Goal: Obtain resource: Download file/media

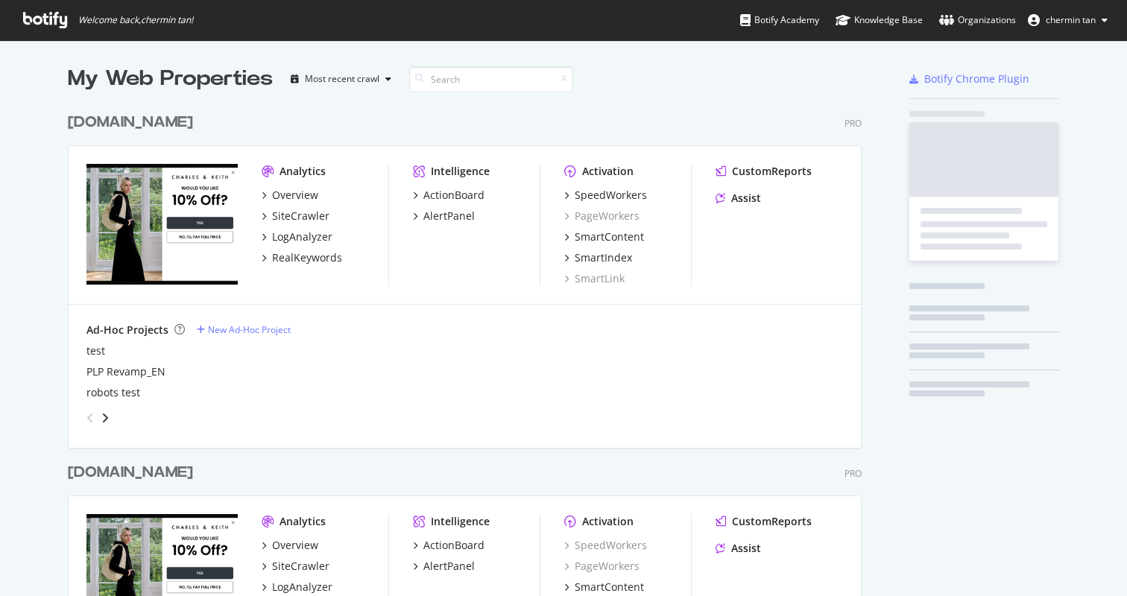
scroll to position [882, 795]
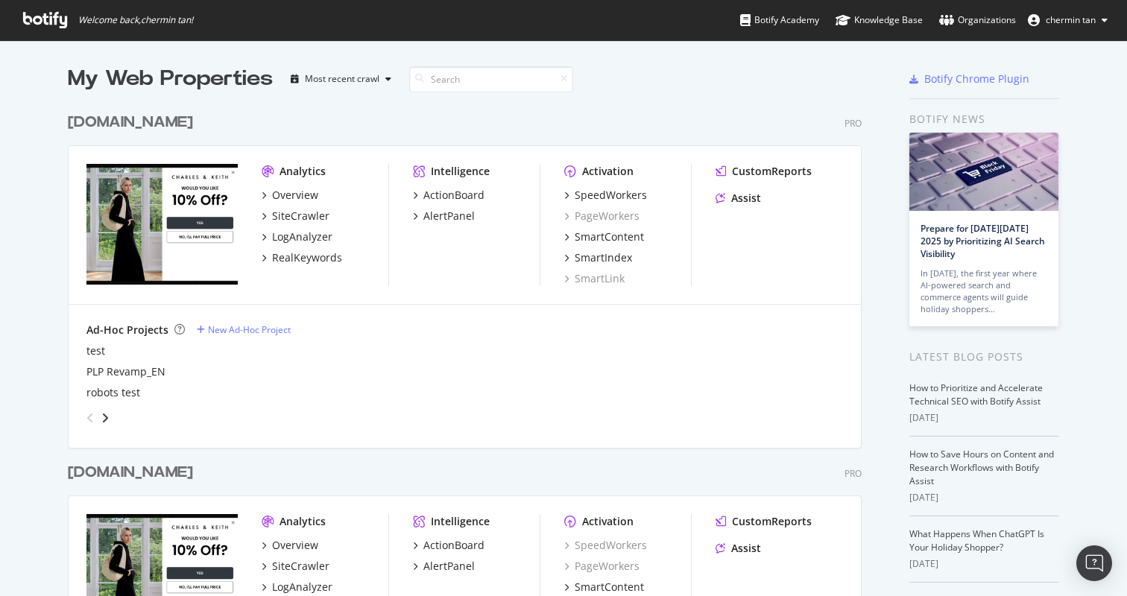
click at [463, 295] on div "Analytics Overview SiteCrawler LogAnalyzer RealKeywords Intelligence ActionBoar…" at bounding box center [465, 225] width 793 height 159
click at [454, 197] on div "ActionBoard" at bounding box center [454, 195] width 61 height 15
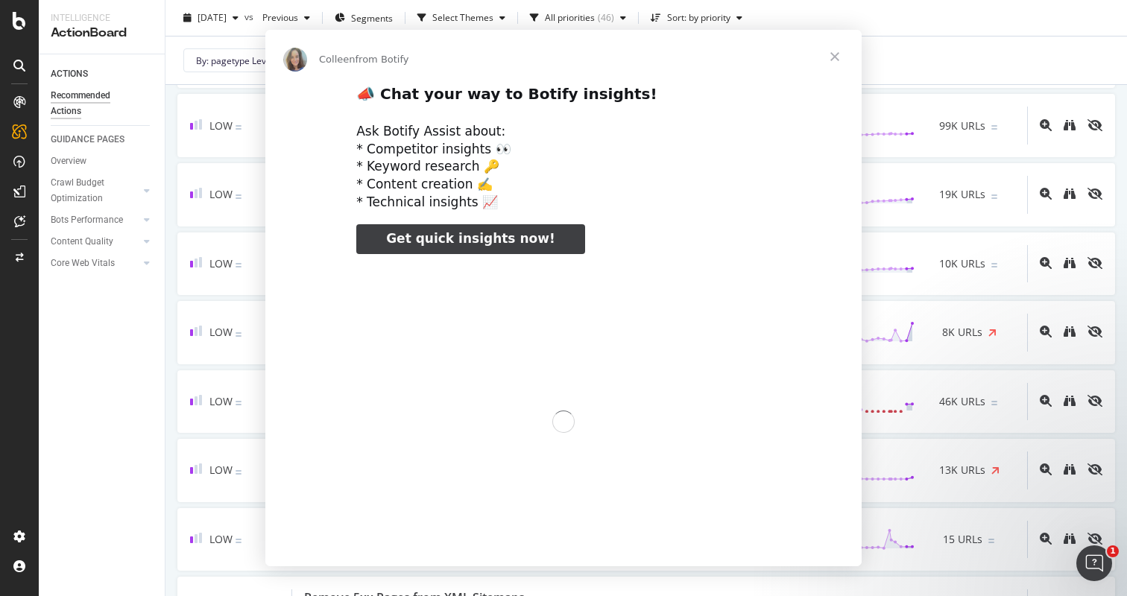
scroll to position [845, 0]
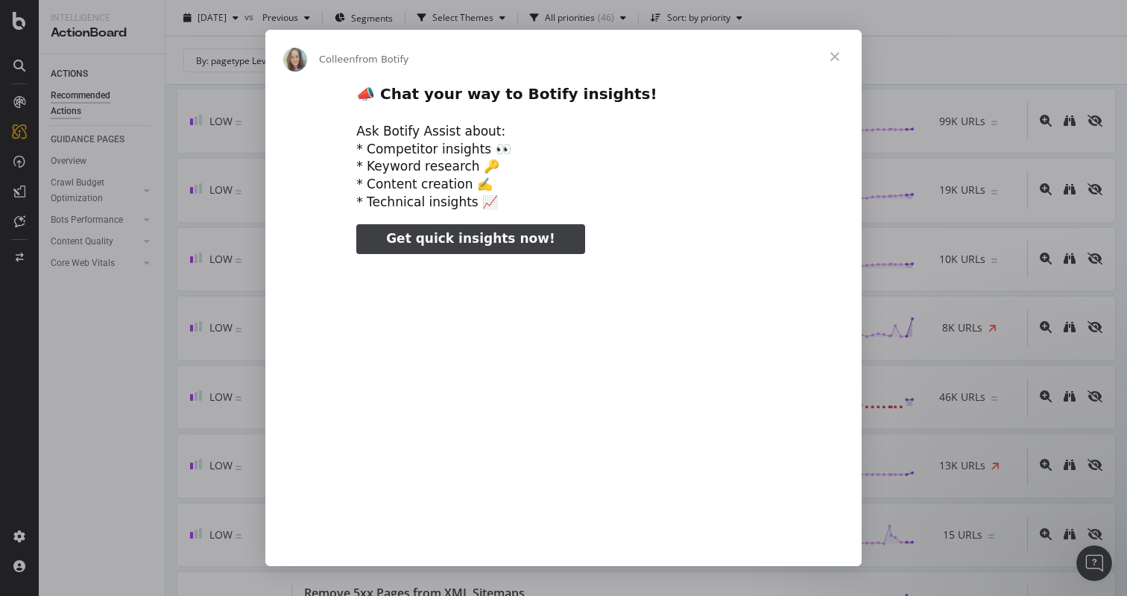
click at [831, 51] on span "Close" at bounding box center [835, 57] width 54 height 54
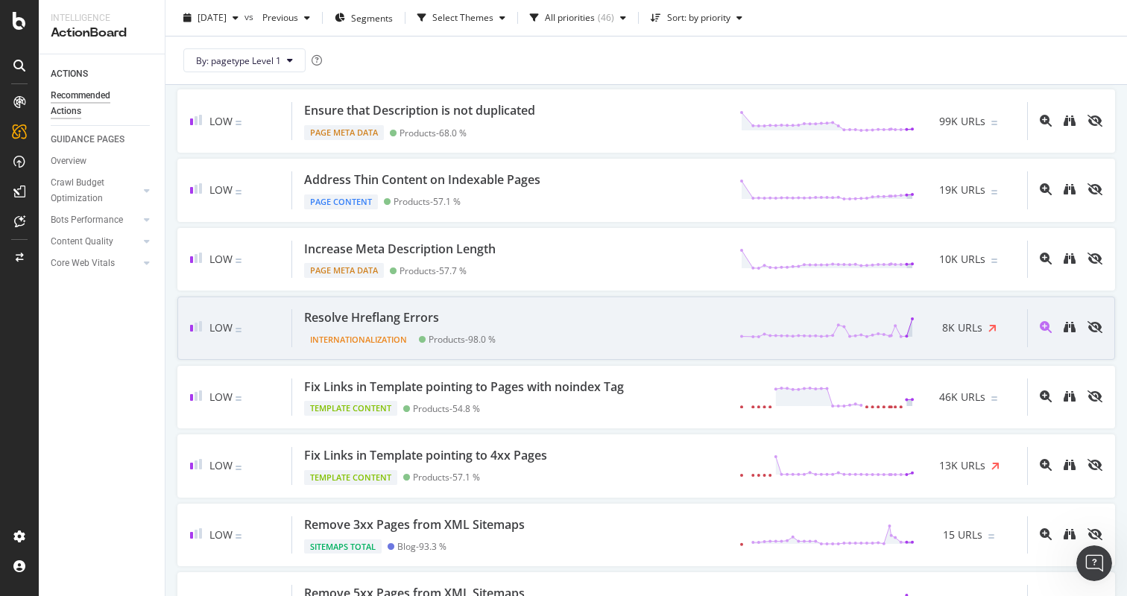
click at [605, 317] on div "Resolve Hreflang Errors Internationalization Products - 98.0 % 8K URLs" at bounding box center [659, 328] width 735 height 38
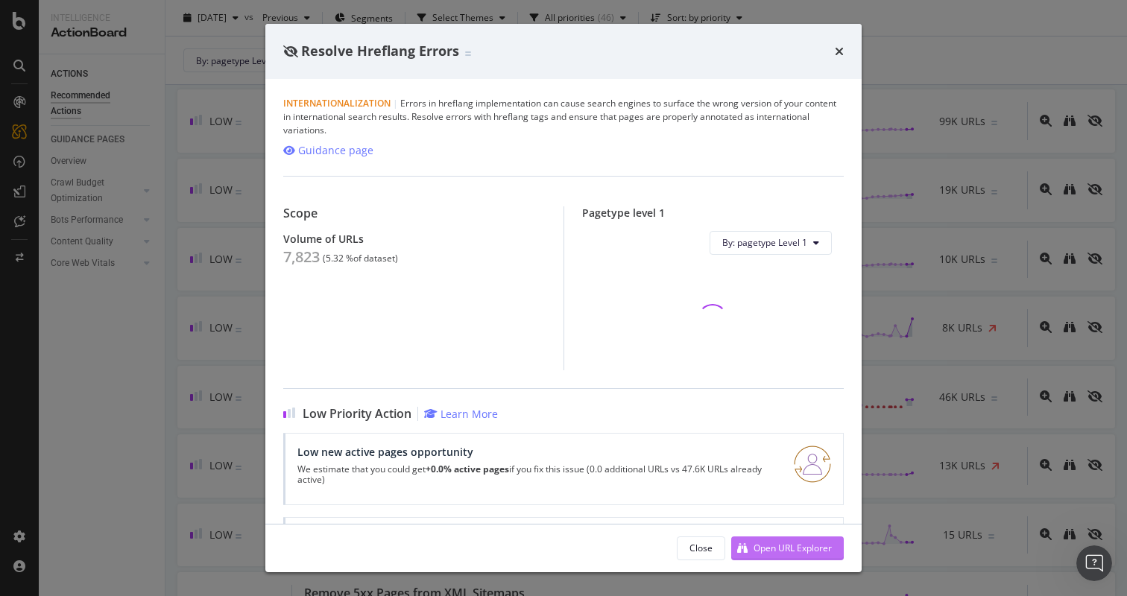
click at [797, 547] on div "Open URL Explorer" at bounding box center [793, 548] width 78 height 13
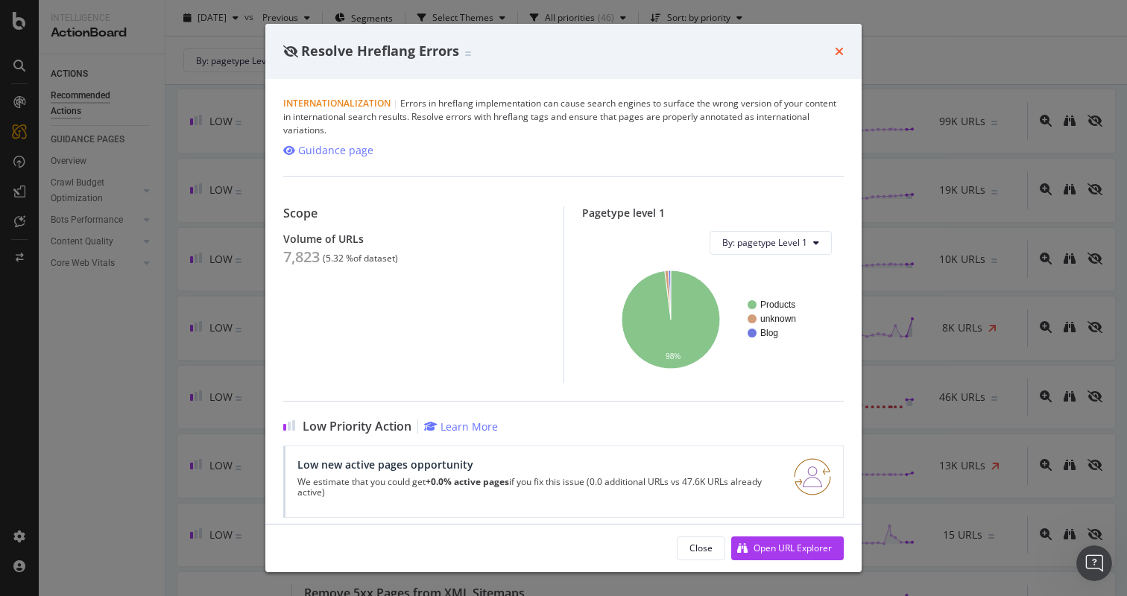
click at [842, 51] on icon "times" at bounding box center [839, 51] width 9 height 12
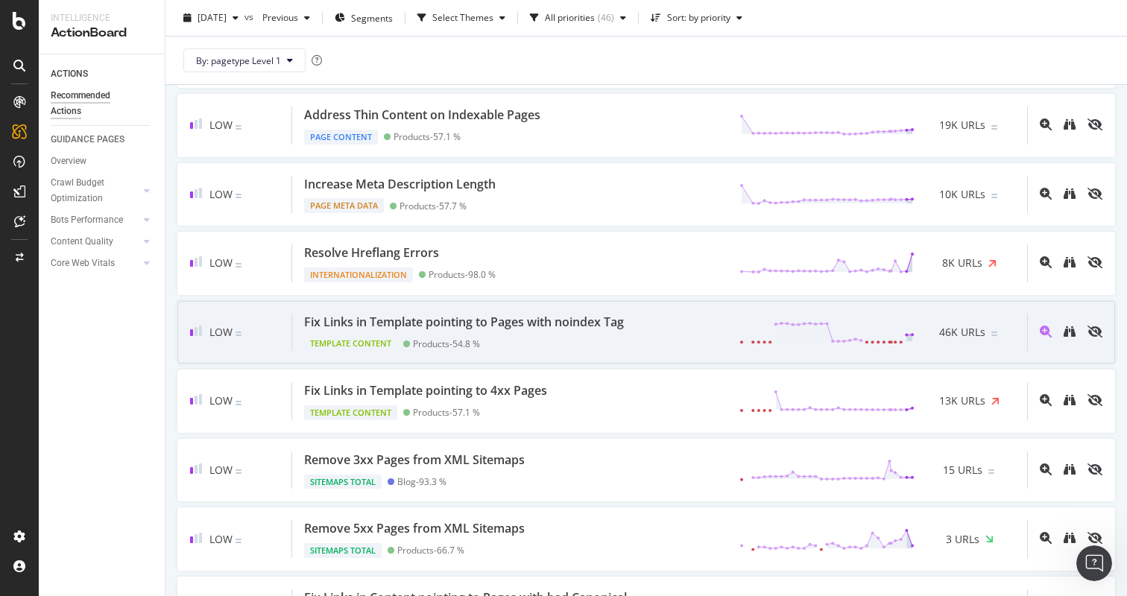
scroll to position [966, 0]
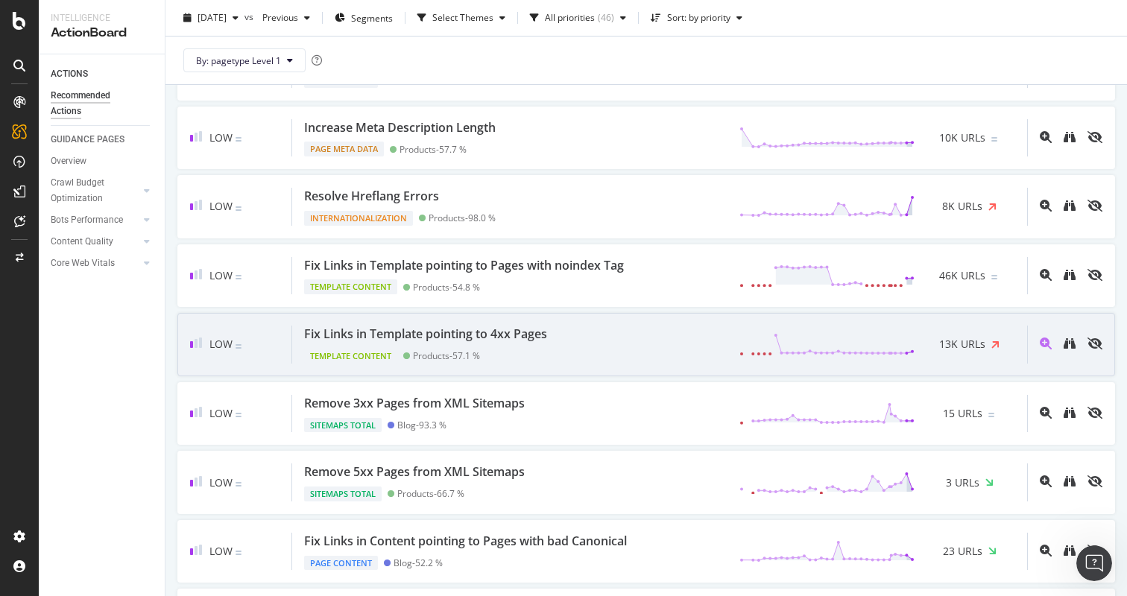
click at [424, 353] on div "Products - 57.1 %" at bounding box center [446, 355] width 67 height 11
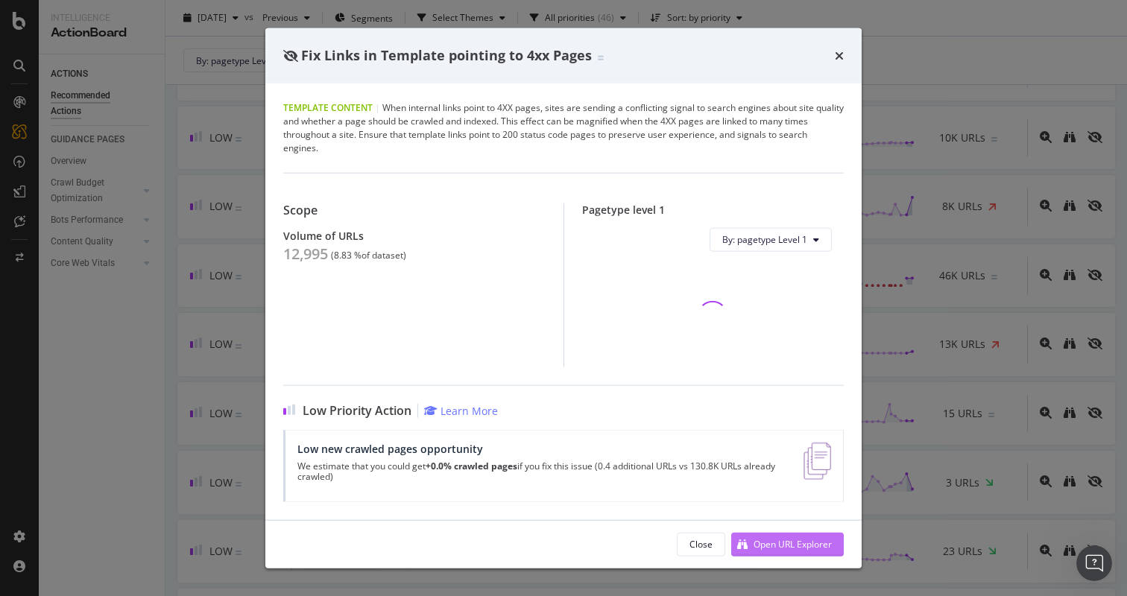
click at [780, 532] on button "Open URL Explorer" at bounding box center [787, 544] width 113 height 24
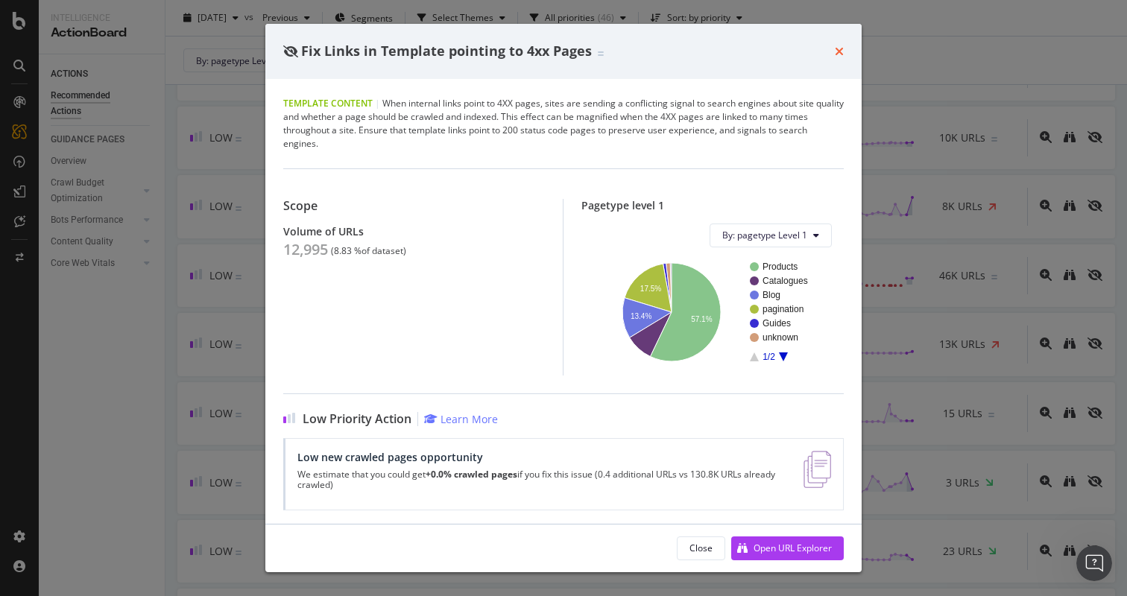
click at [837, 53] on icon "times" at bounding box center [839, 51] width 9 height 12
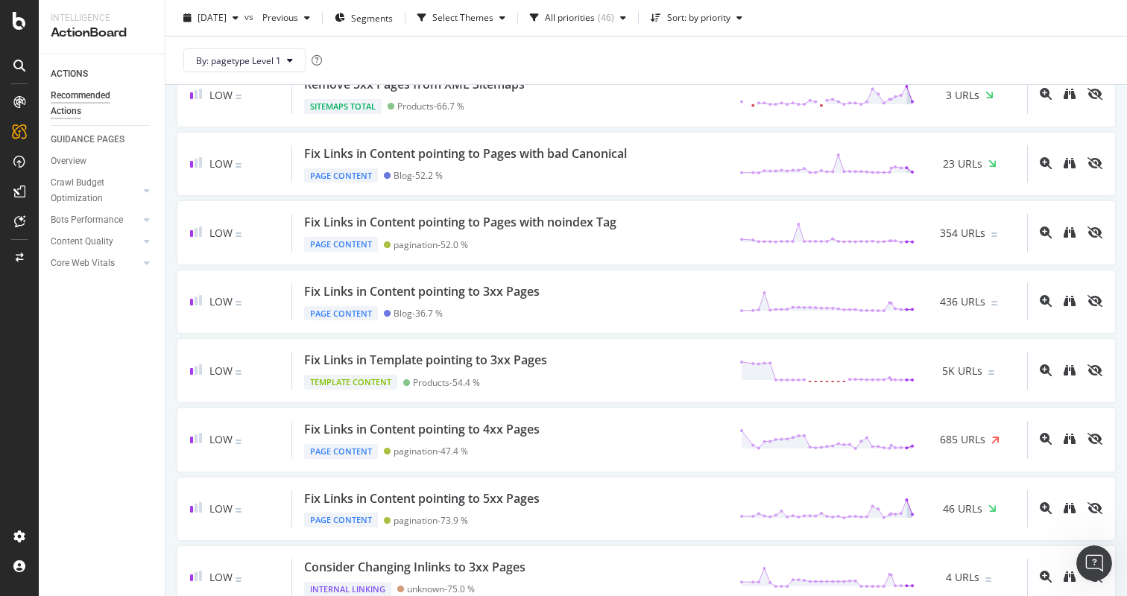
scroll to position [1448, 0]
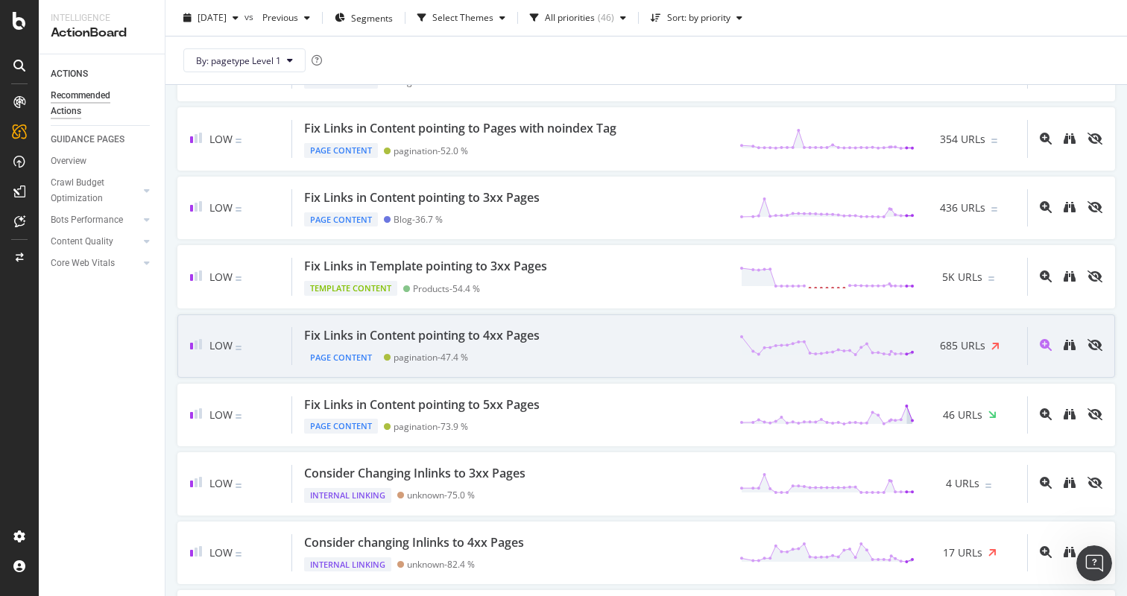
click at [634, 339] on div "Fix Links in Content pointing to 4xx Pages Page Content pagination - 47.4 % 685…" at bounding box center [659, 346] width 735 height 38
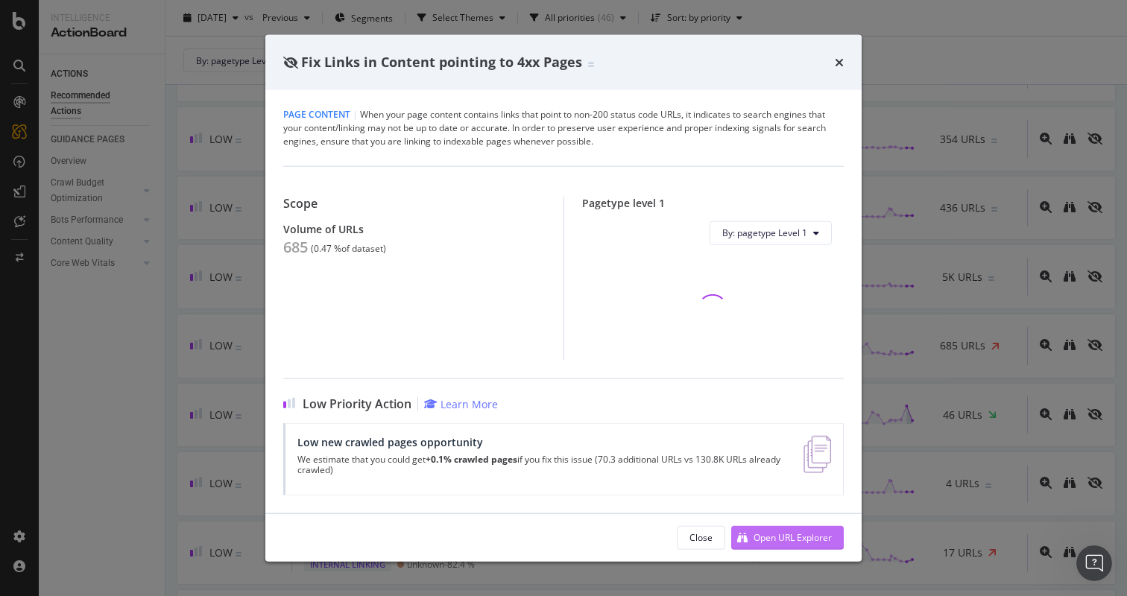
click at [763, 539] on div "Open URL Explorer" at bounding box center [793, 538] width 78 height 13
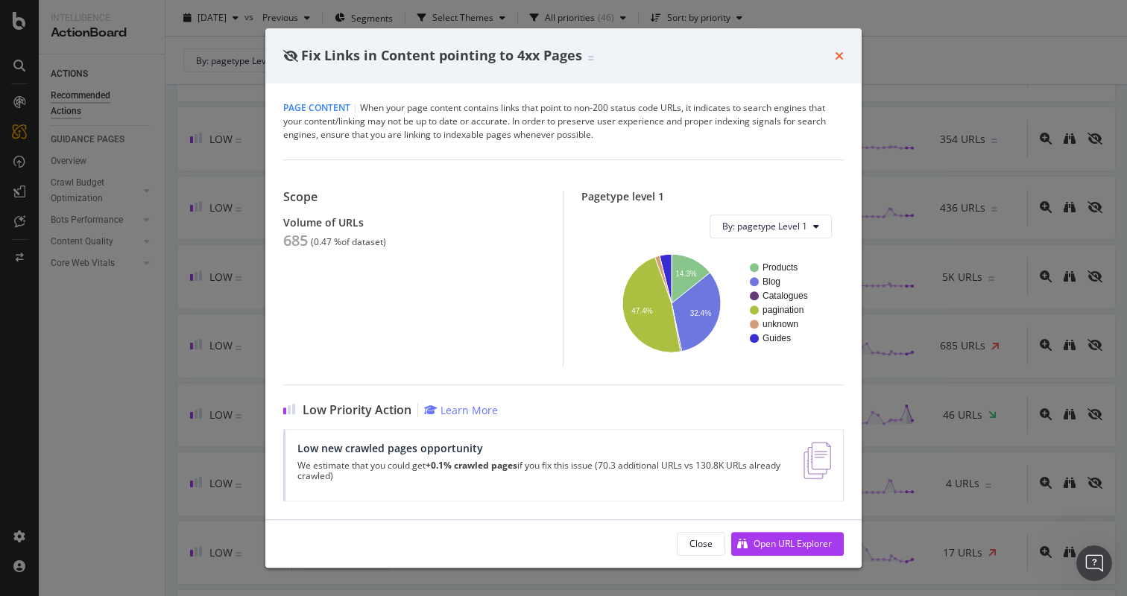
click at [839, 60] on icon "times" at bounding box center [839, 56] width 9 height 12
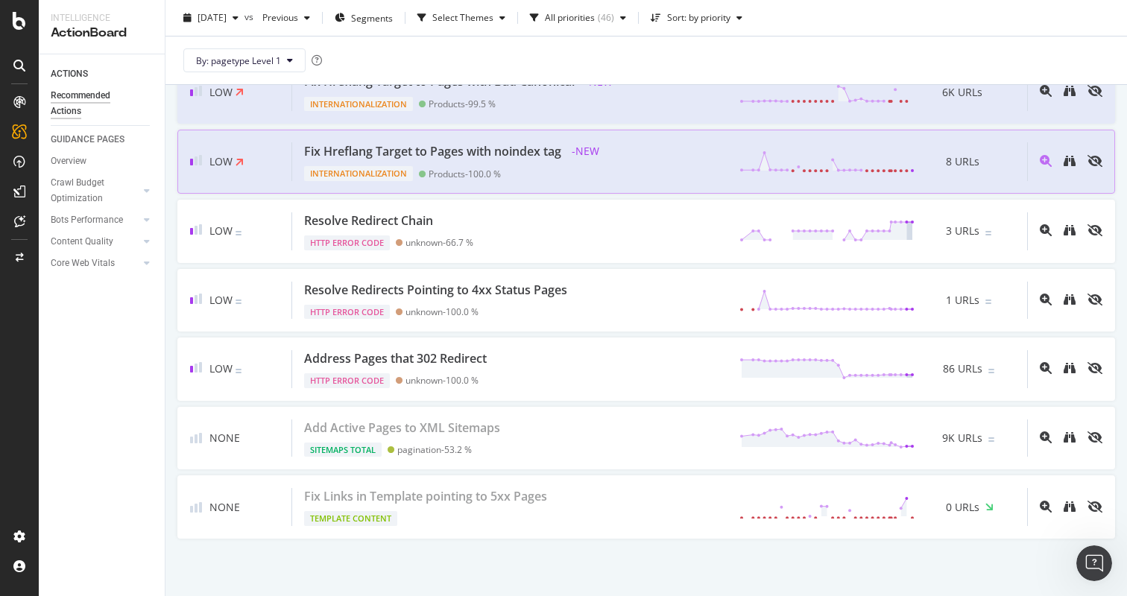
scroll to position [2968, 0]
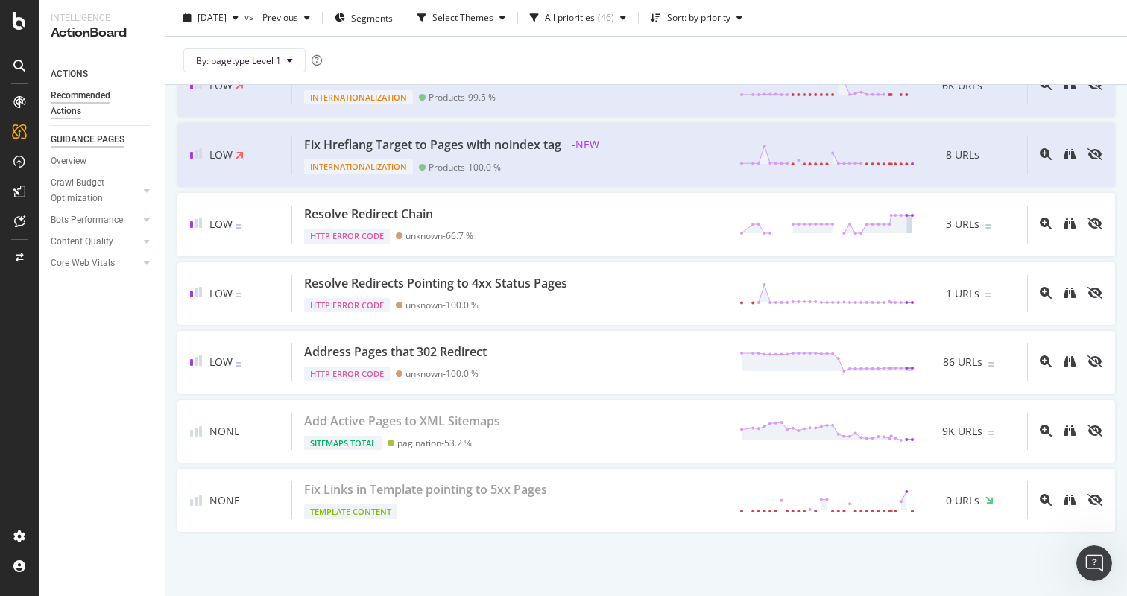
drag, startPoint x: 89, startPoint y: 418, endPoint x: 60, endPoint y: 139, distance: 280.5
click at [89, 403] on div "ACTIONS Recommended Actions GUIDANCE PAGES Overview Crawl Budget Optimization L…" at bounding box center [102, 325] width 126 height 542
click at [81, 256] on div "DataExports" at bounding box center [84, 254] width 58 height 15
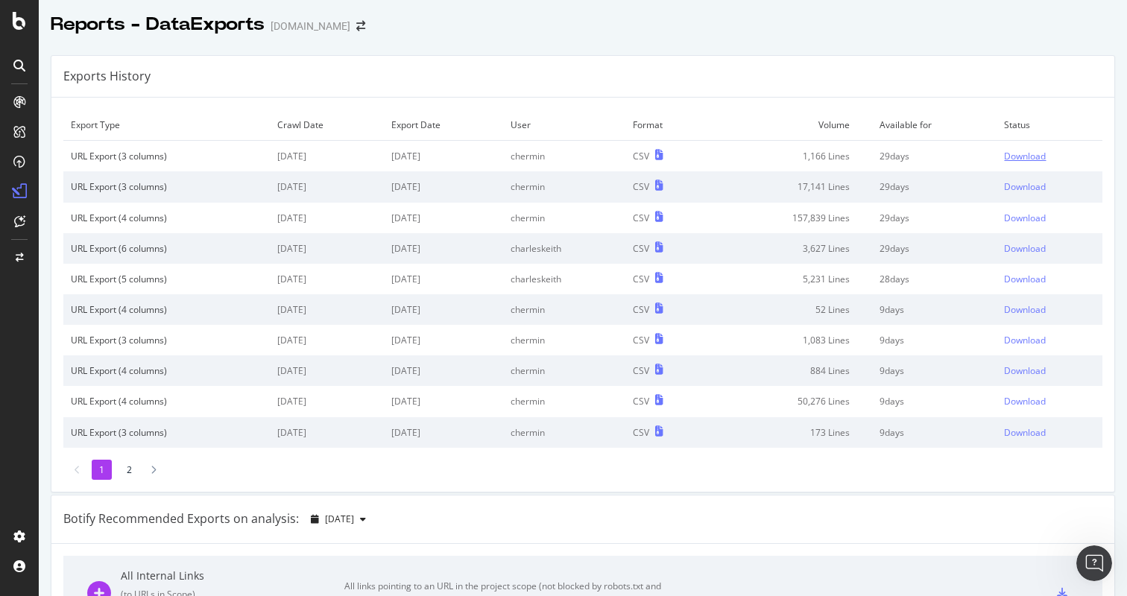
click at [1016, 154] on div "Download" at bounding box center [1025, 156] width 42 height 13
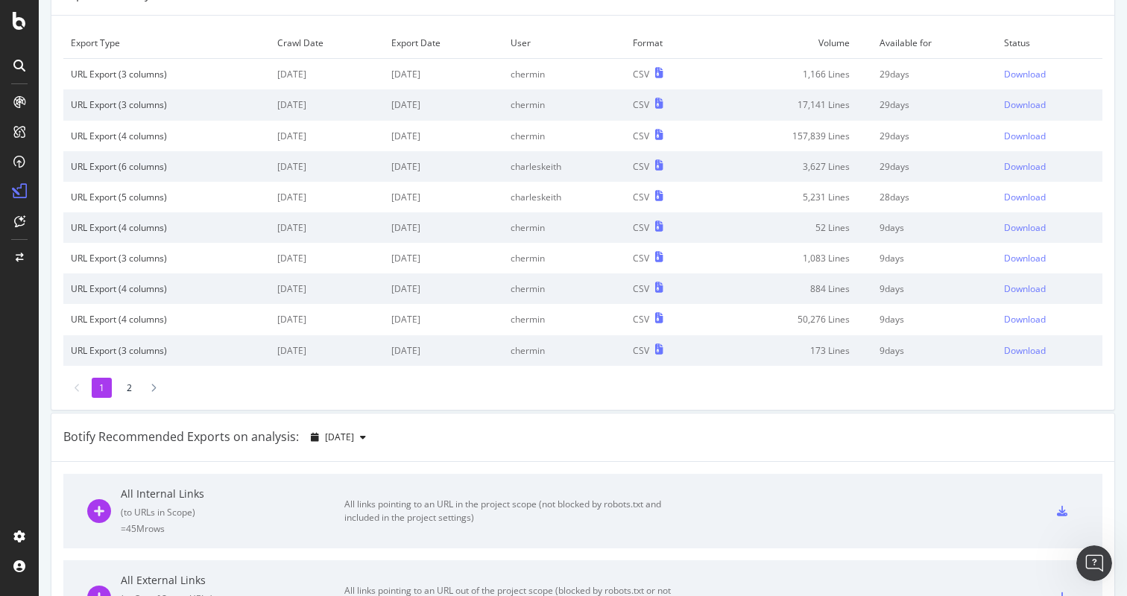
scroll to position [133, 0]
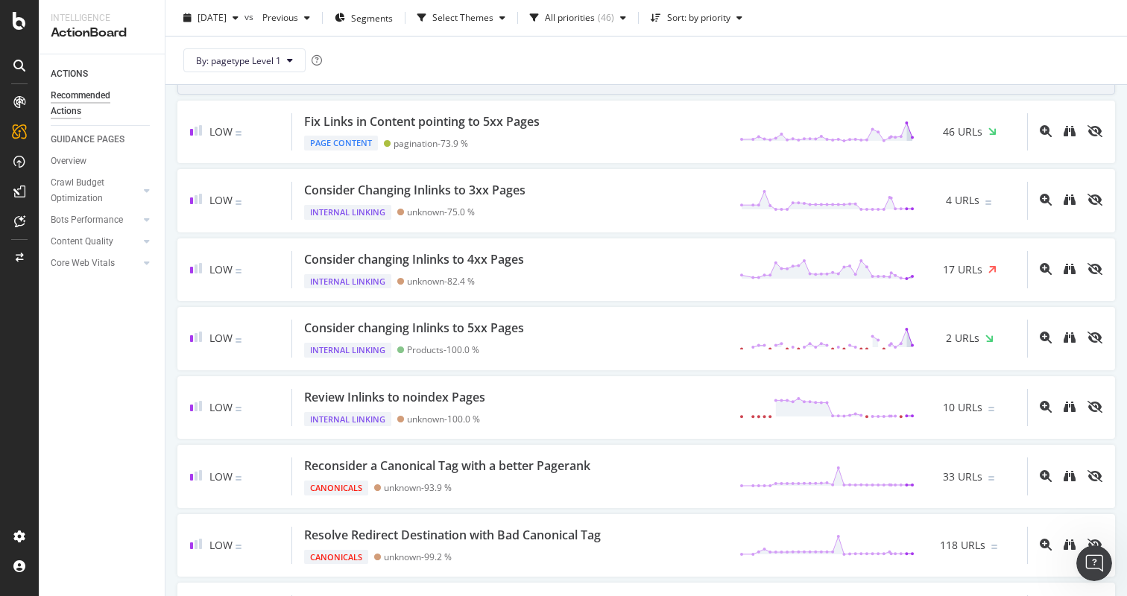
scroll to position [1729, 0]
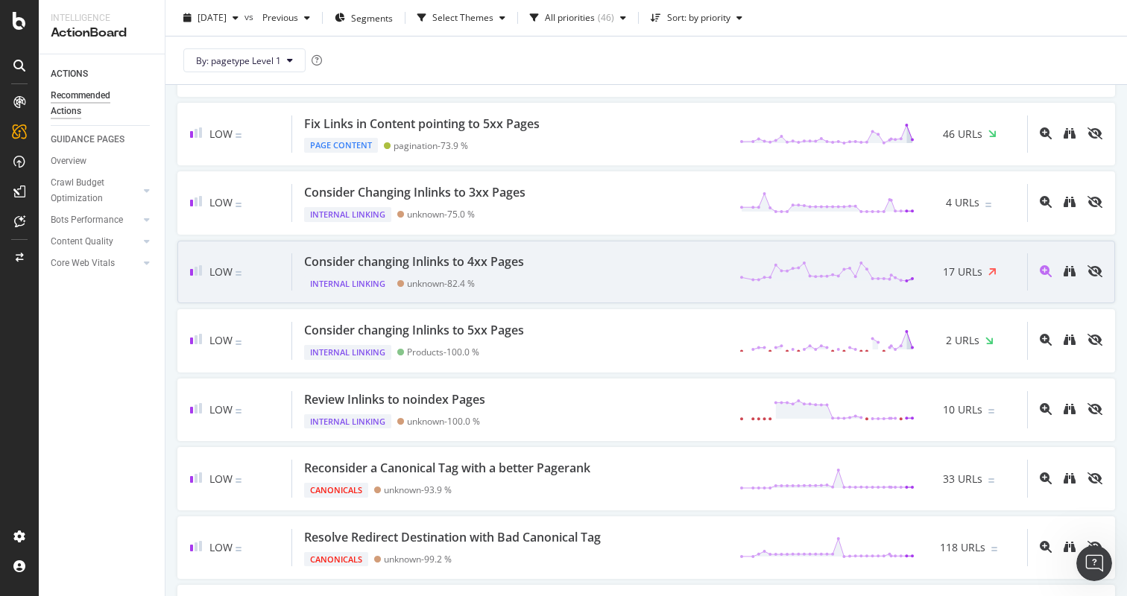
click at [444, 275] on div "Internal Linking unknown - 82.4 %" at bounding box center [417, 281] width 226 height 21
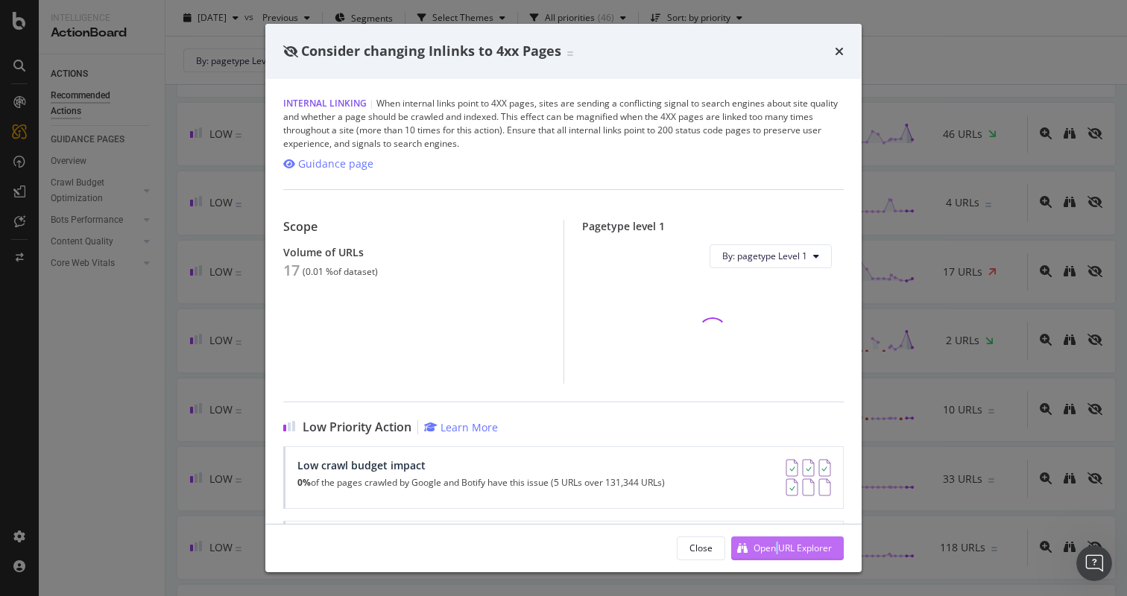
click at [760, 544] on div "Open URL Explorer" at bounding box center [793, 548] width 78 height 13
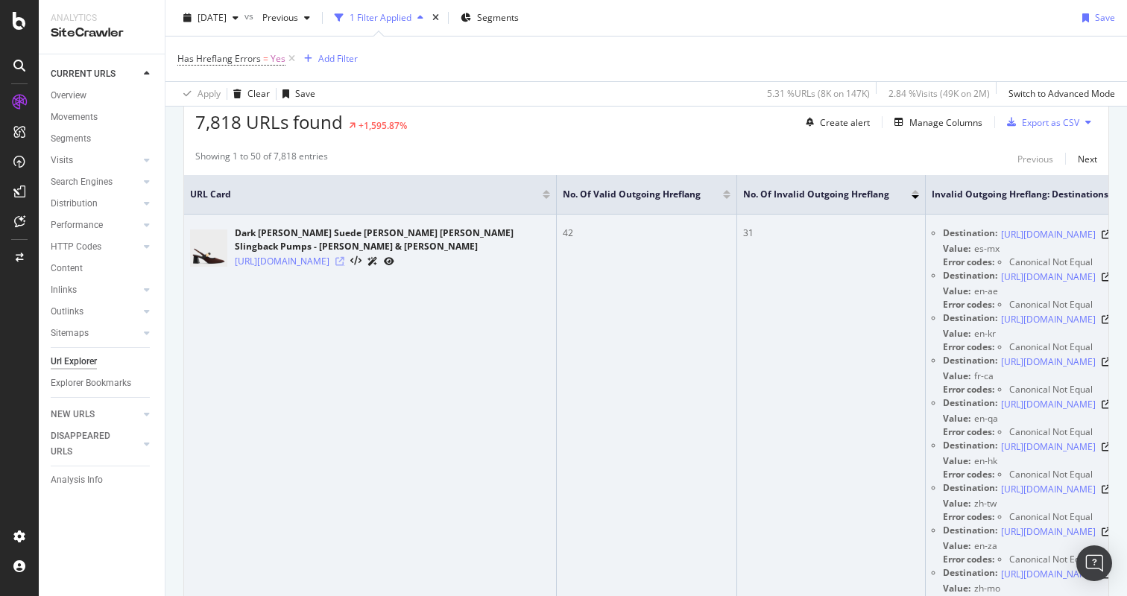
click at [344, 266] on icon at bounding box center [340, 261] width 9 height 9
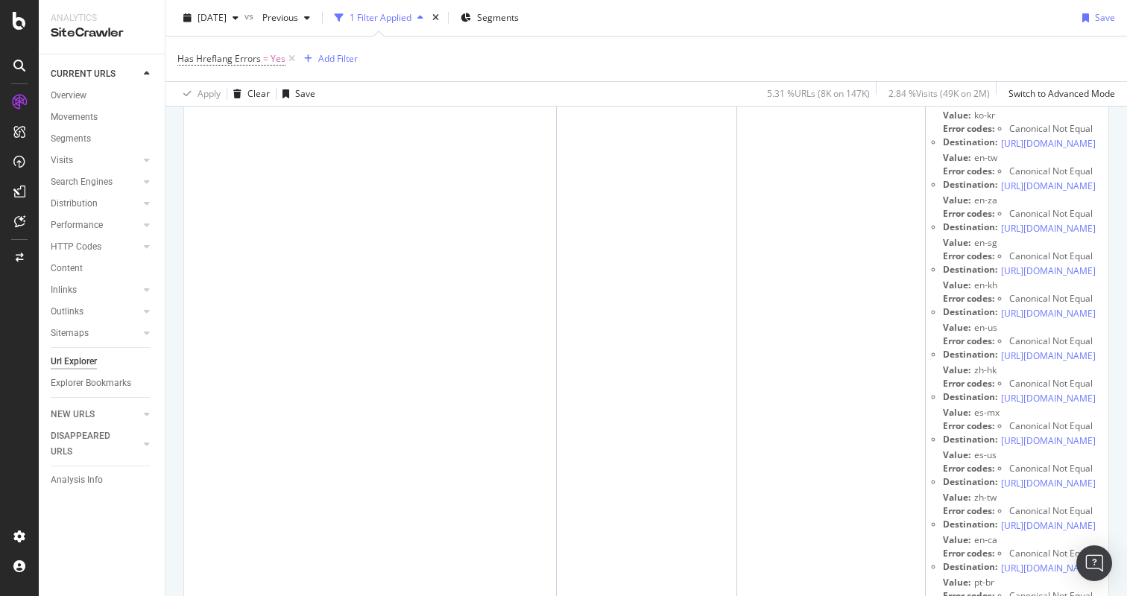
scroll to position [2004, 0]
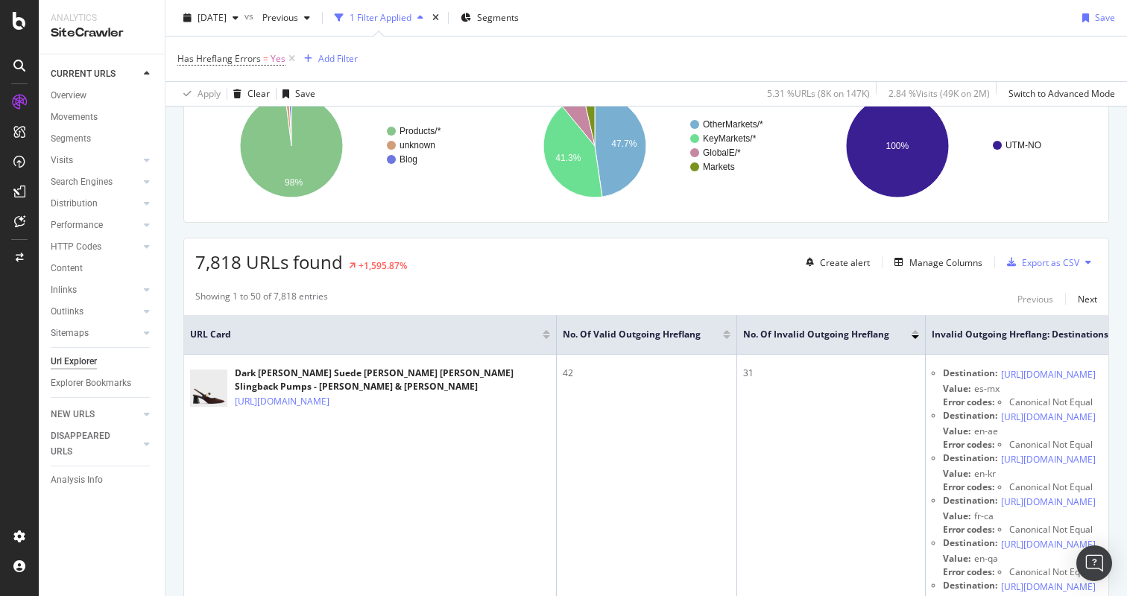
scroll to position [0, 0]
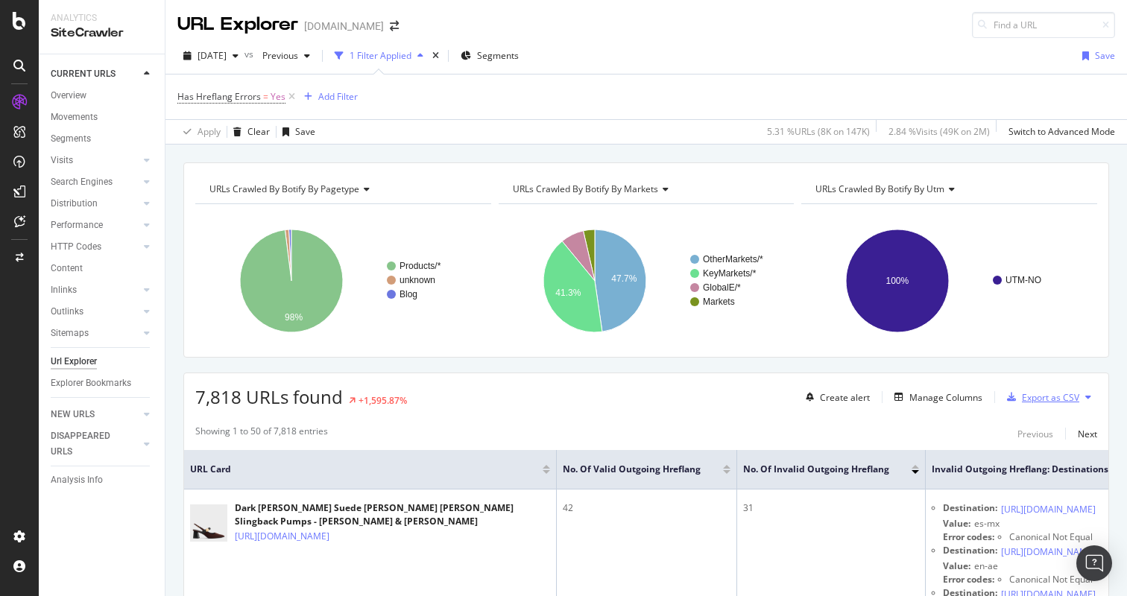
click at [1033, 406] on div "Export as CSV" at bounding box center [1040, 397] width 78 height 22
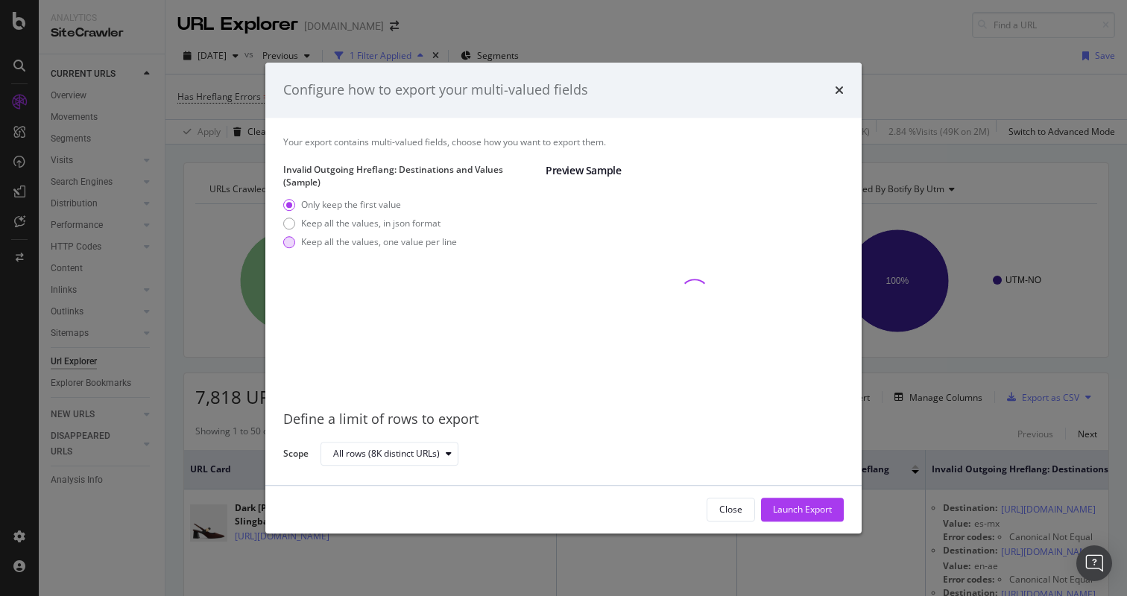
click at [414, 243] on div "Keep all the values, one value per line" at bounding box center [379, 242] width 156 height 13
click at [821, 508] on div "Launch Export" at bounding box center [802, 509] width 59 height 13
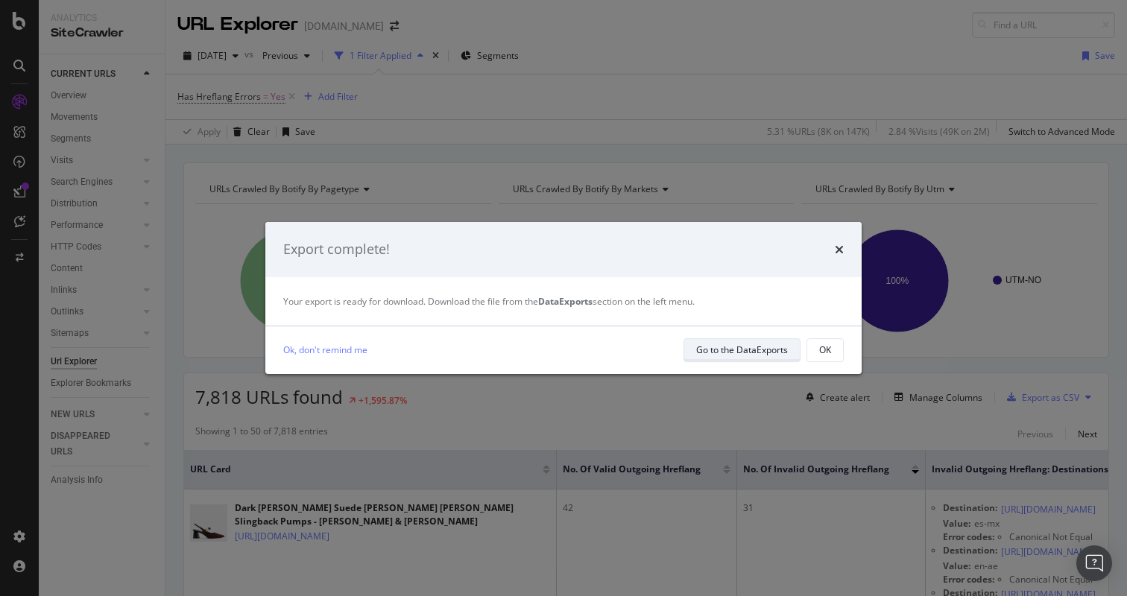
click at [744, 344] on div "Go to the DataExports" at bounding box center [742, 350] width 92 height 13
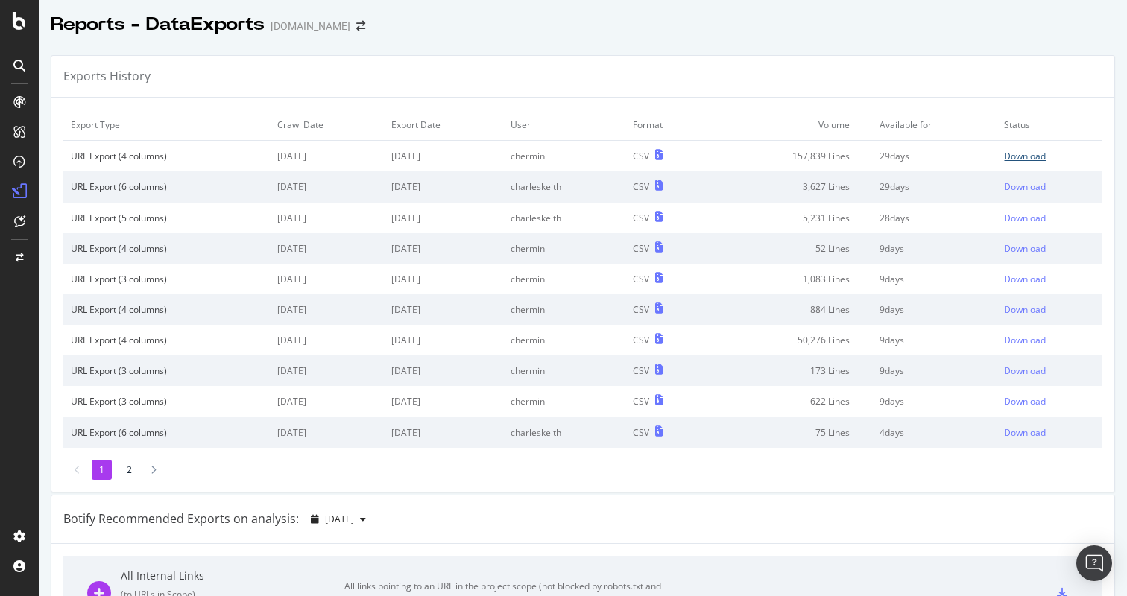
click at [1020, 155] on div "Download" at bounding box center [1025, 156] width 42 height 13
click at [784, 43] on div at bounding box center [583, 40] width 1089 height 6
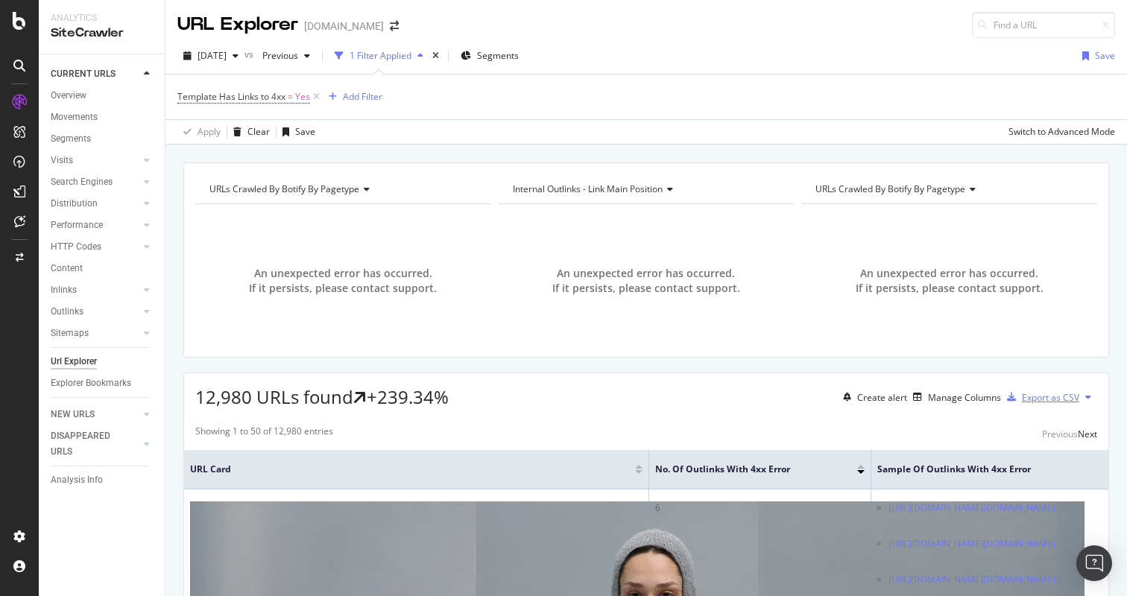
click at [1023, 397] on div "Export as CSV" at bounding box center [1050, 397] width 57 height 13
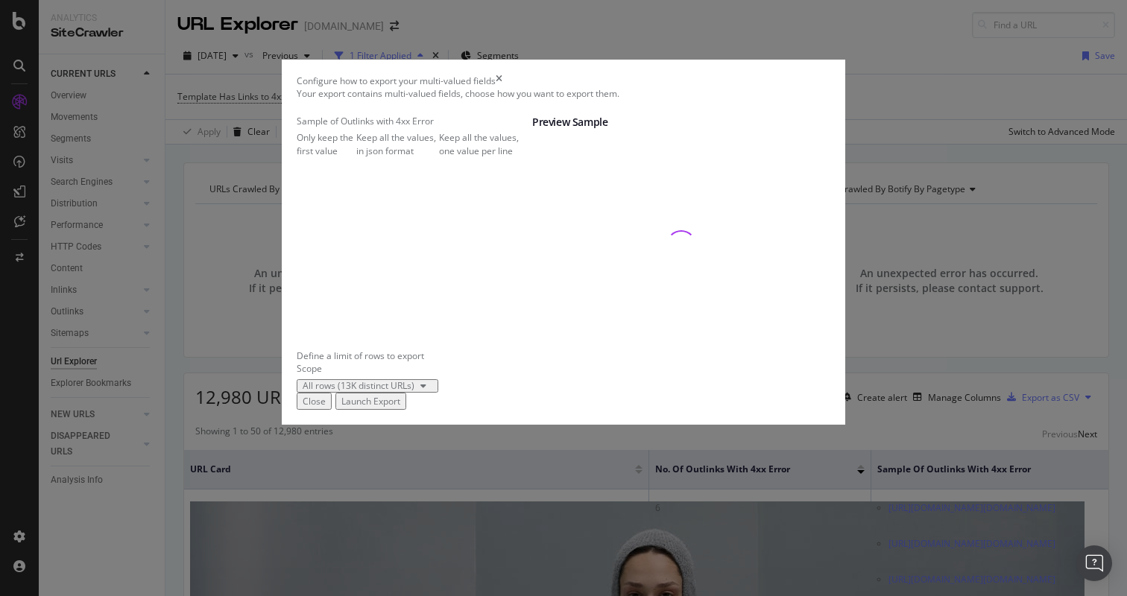
click at [381, 157] on div "Only keep the first value Keep all the values, in json format Keep all the valu…" at bounding box center [415, 143] width 236 height 25
click at [439, 157] on div "Keep all the values, one value per line" at bounding box center [485, 143] width 93 height 25
drag, startPoint x: 804, startPoint y: 504, endPoint x: 746, endPoint y: 500, distance: 57.5
click at [400, 408] on div "Launch Export" at bounding box center [370, 401] width 59 height 13
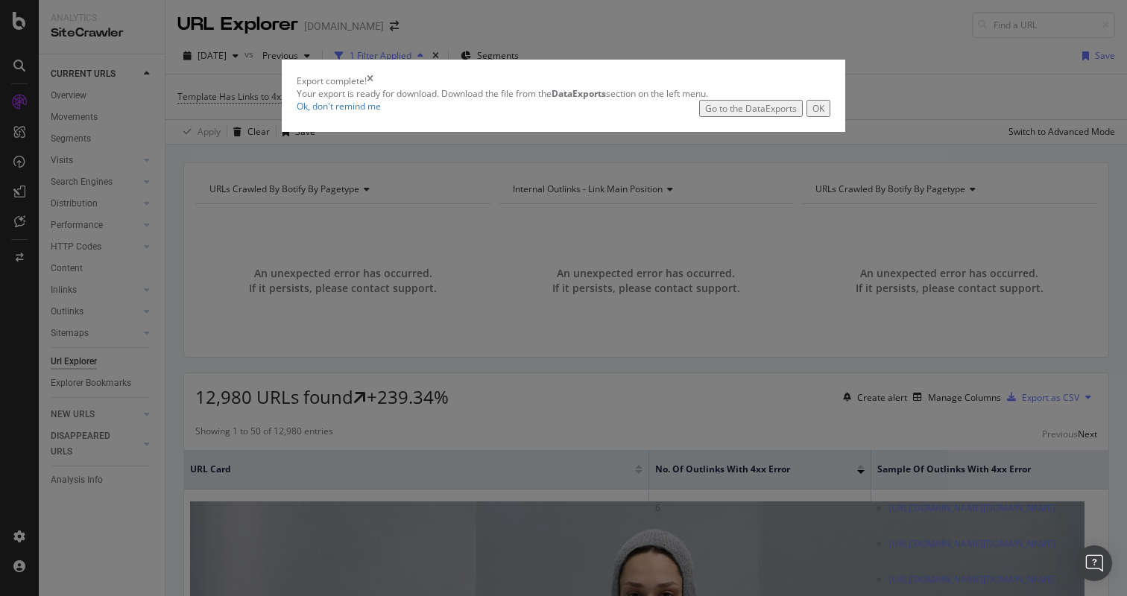
click at [374, 87] on icon "times" at bounding box center [370, 81] width 7 height 13
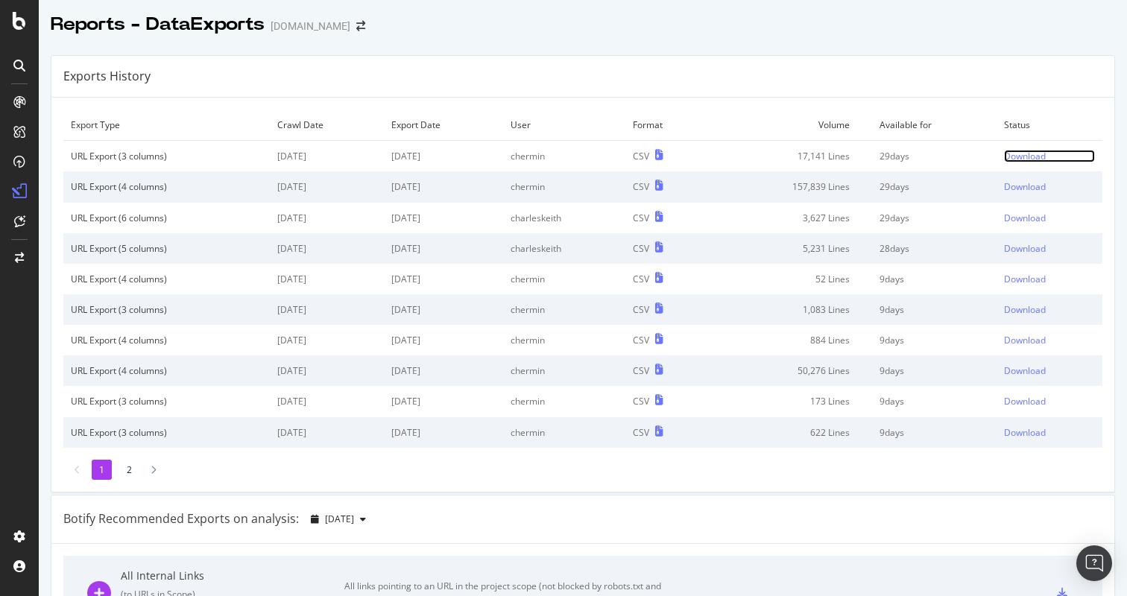
click at [1007, 163] on td "Download" at bounding box center [1050, 156] width 106 height 31
click at [1007, 159] on div "Download" at bounding box center [1025, 156] width 42 height 13
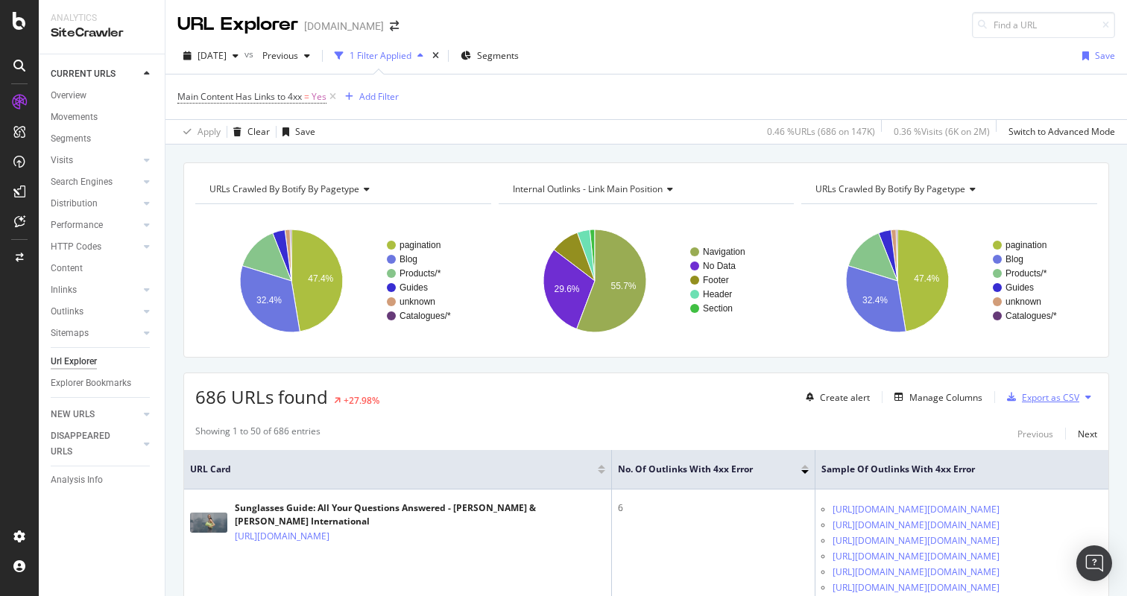
click at [1027, 406] on div "Export as CSV" at bounding box center [1040, 397] width 78 height 22
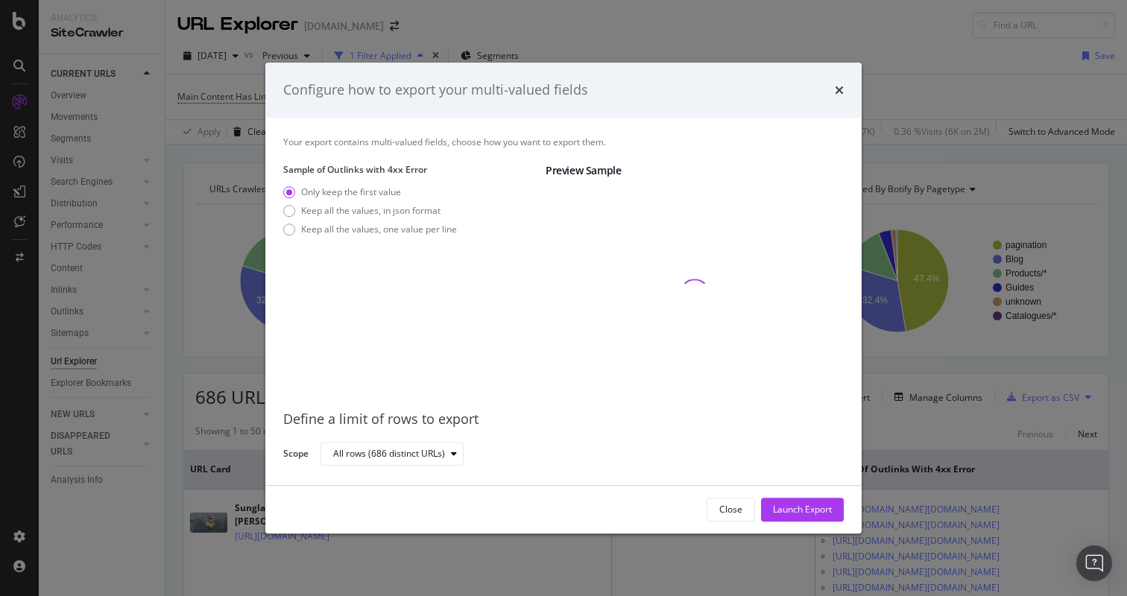
click at [444, 242] on div "Sample of Outlinks with 4xx Error Only keep the first value Keep all the values…" at bounding box center [408, 280] width 251 height 235
click at [444, 239] on div "Only keep the first value Keep all the values, in json format Keep all the valu…" at bounding box center [370, 214] width 174 height 56
click at [445, 230] on div "Keep all the values, one value per line" at bounding box center [379, 229] width 156 height 13
click at [796, 506] on div "Launch Export" at bounding box center [802, 509] width 59 height 13
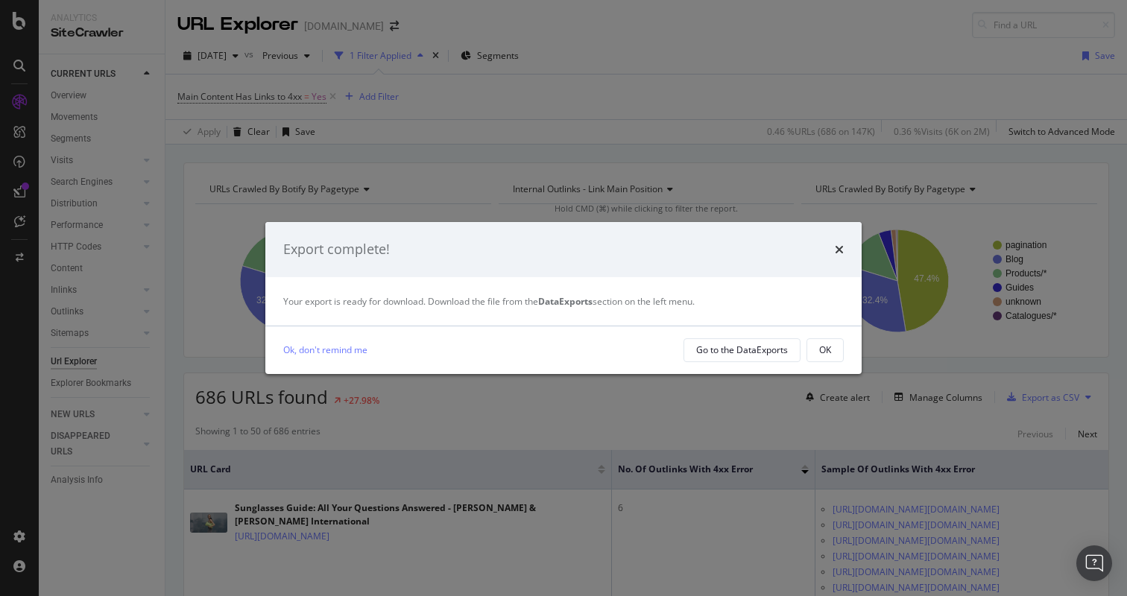
click at [847, 254] on div "Export complete!" at bounding box center [563, 249] width 596 height 55
click at [842, 251] on icon "times" at bounding box center [839, 250] width 9 height 12
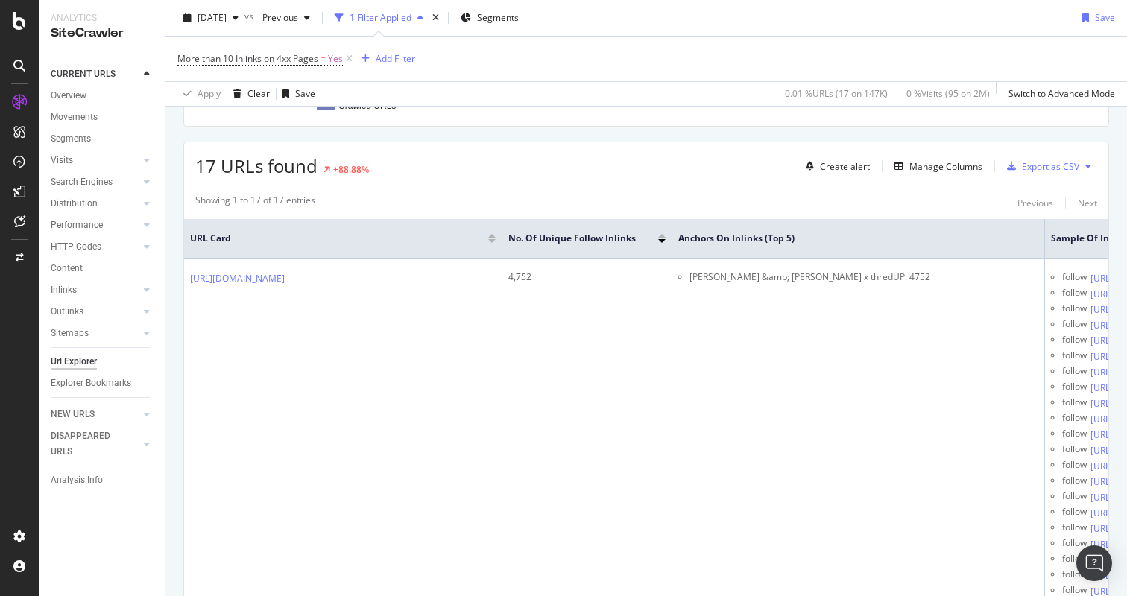
scroll to position [320, 0]
